Goal: Task Accomplishment & Management: Use online tool/utility

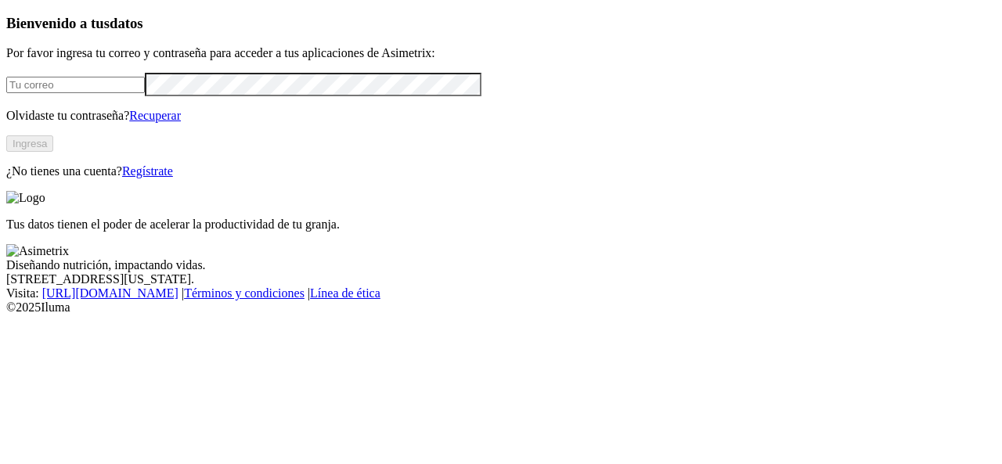
type input "gerson.alarcon@opav.co"
click at [53, 152] on button "Ingresa" at bounding box center [29, 143] width 47 height 16
